Goal: Navigation & Orientation: Find specific page/section

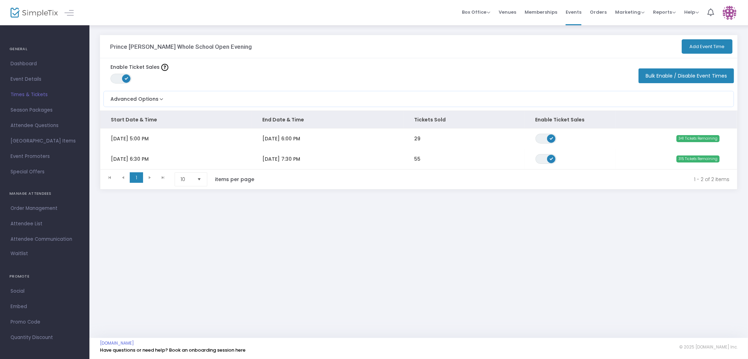
click at [39, 21] on div at bounding box center [28, 12] width 34 height 25
click at [40, 15] on img at bounding box center [34, 13] width 47 height 10
